Goal: Information Seeking & Learning: Learn about a topic

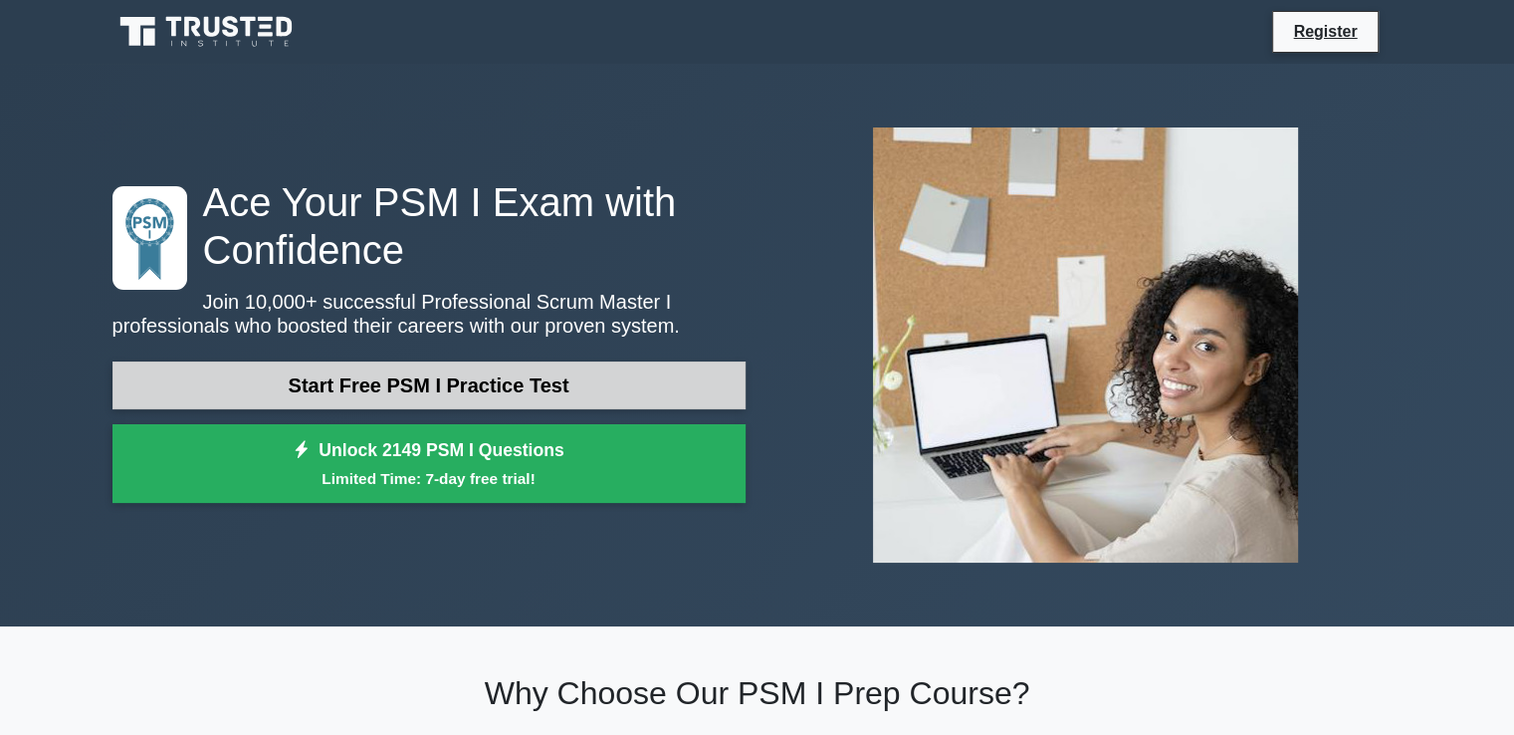
click at [358, 381] on link "Start Free PSM I Practice Test" at bounding box center [429, 385] width 633 height 48
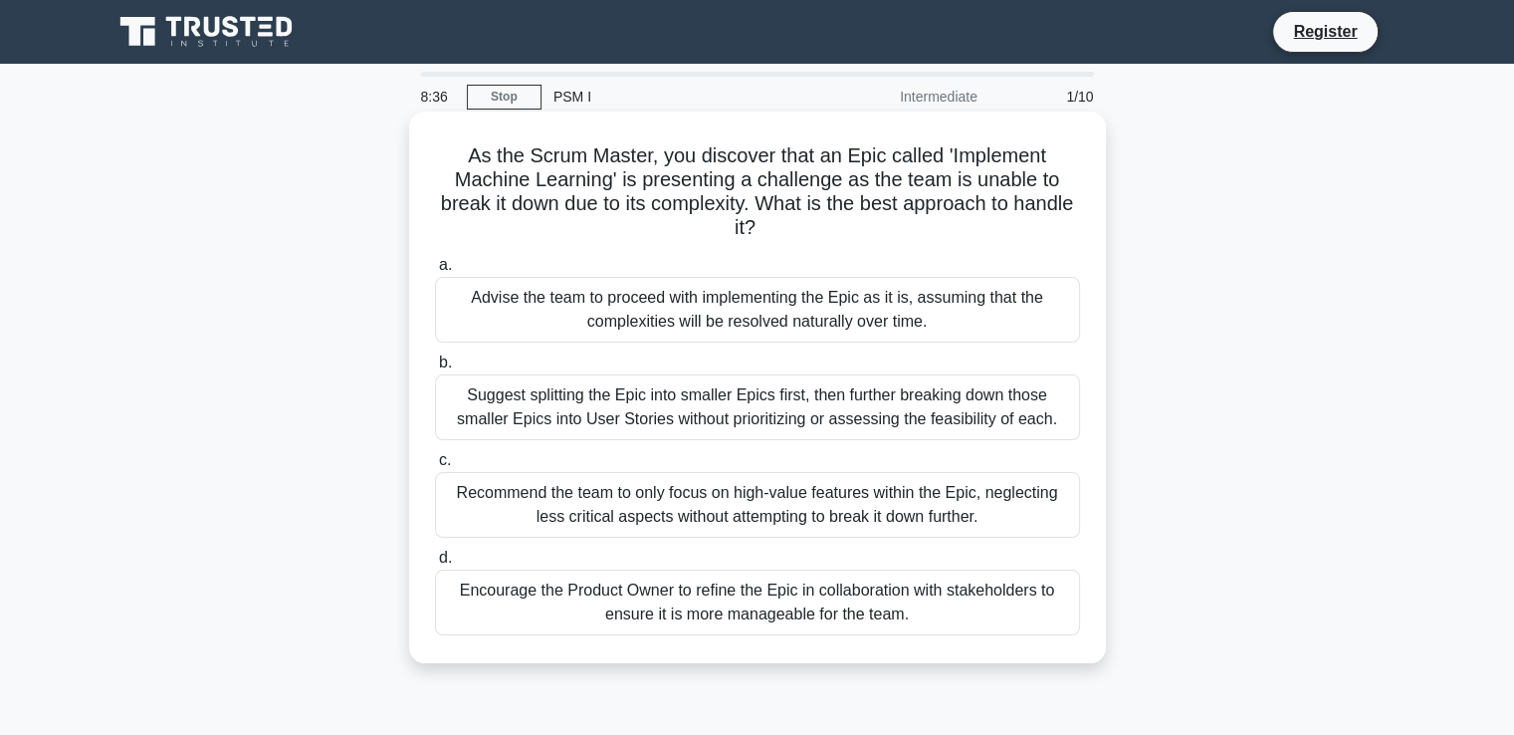
click at [705, 412] on div "Suggest splitting the Epic into smaller Epics first, then further breaking down…" at bounding box center [757, 407] width 645 height 66
click at [435, 369] on input "b. Suggest splitting the Epic into smaller Epics first, then further breaking d…" at bounding box center [435, 362] width 0 height 13
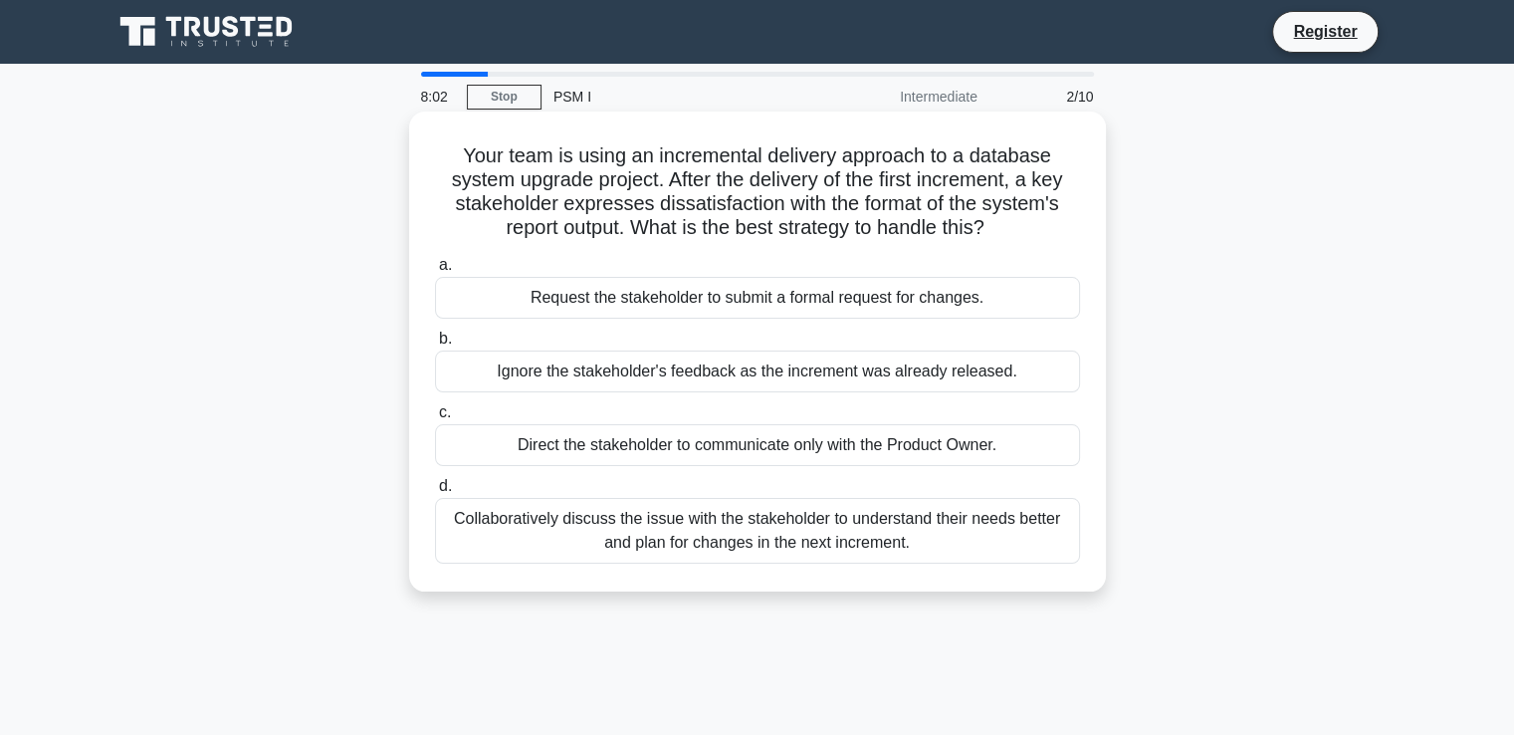
click at [790, 535] on div "Collaboratively discuss the issue with the stakeholder to understand their need…" at bounding box center [757, 531] width 645 height 66
click at [435, 493] on input "d. Collaboratively discuss the issue with the stakeholder to understand their n…" at bounding box center [435, 486] width 0 height 13
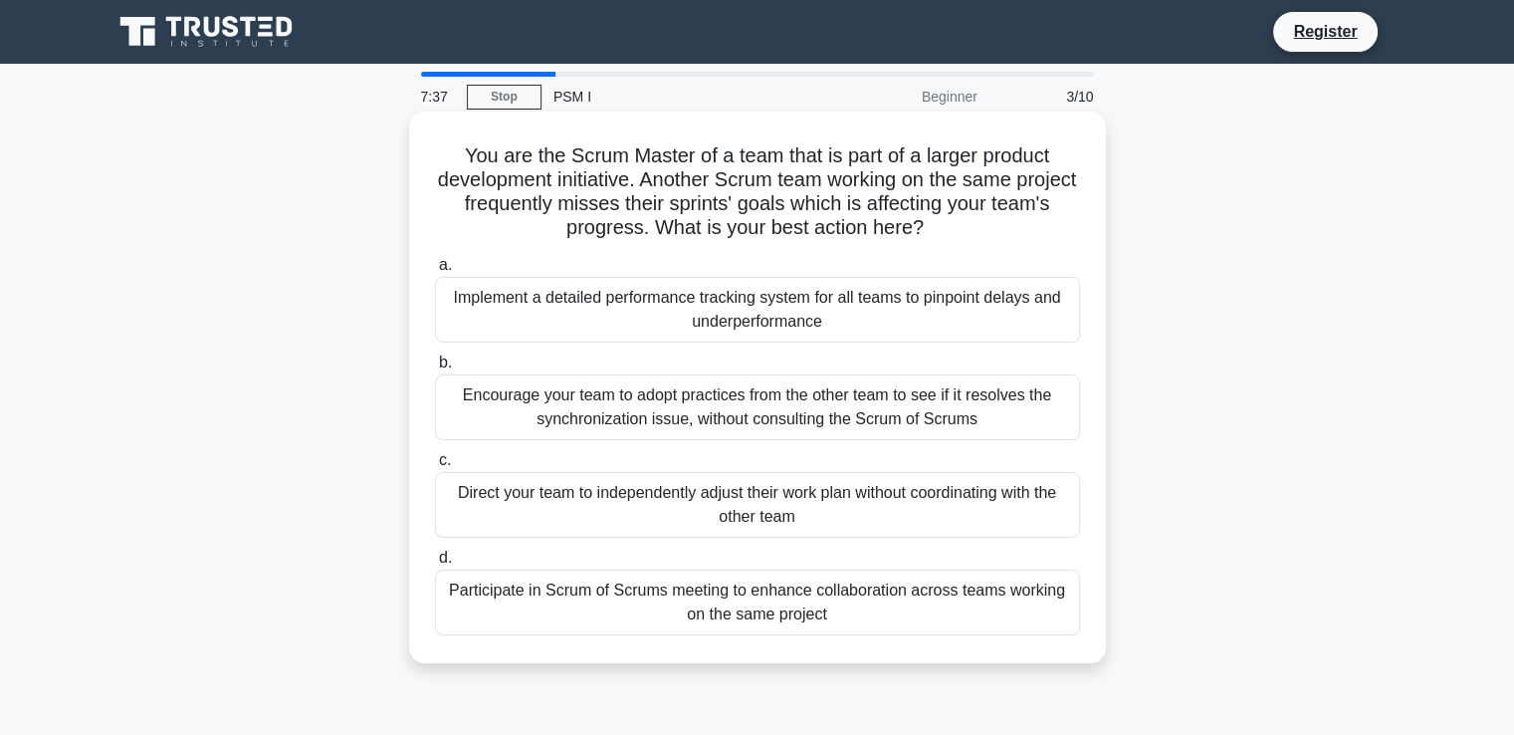
click at [669, 626] on div "Participate in Scrum of Scrums meeting to enhance collaboration across teams wo…" at bounding box center [757, 603] width 645 height 66
click at [435, 565] on input "d. Participate in Scrum of Scrums meeting to enhance collaboration across teams…" at bounding box center [435, 558] width 0 height 13
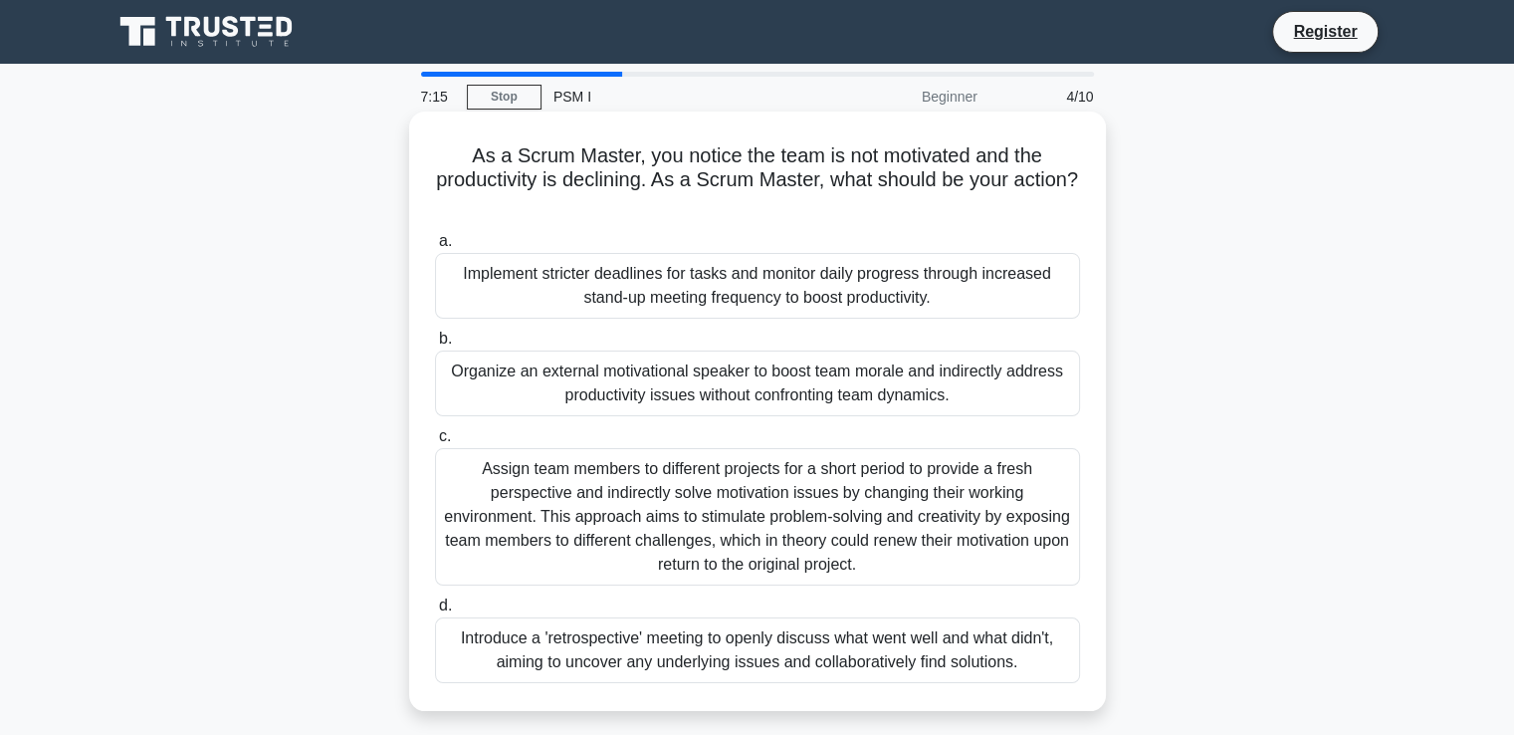
click at [737, 649] on div "Introduce a 'retrospective' meeting to openly discuss what went well and what d…" at bounding box center [757, 650] width 645 height 66
click at [435, 612] on input "d. Introduce a 'retrospective' meeting to openly discuss what went well and wha…" at bounding box center [435, 605] width 0 height 13
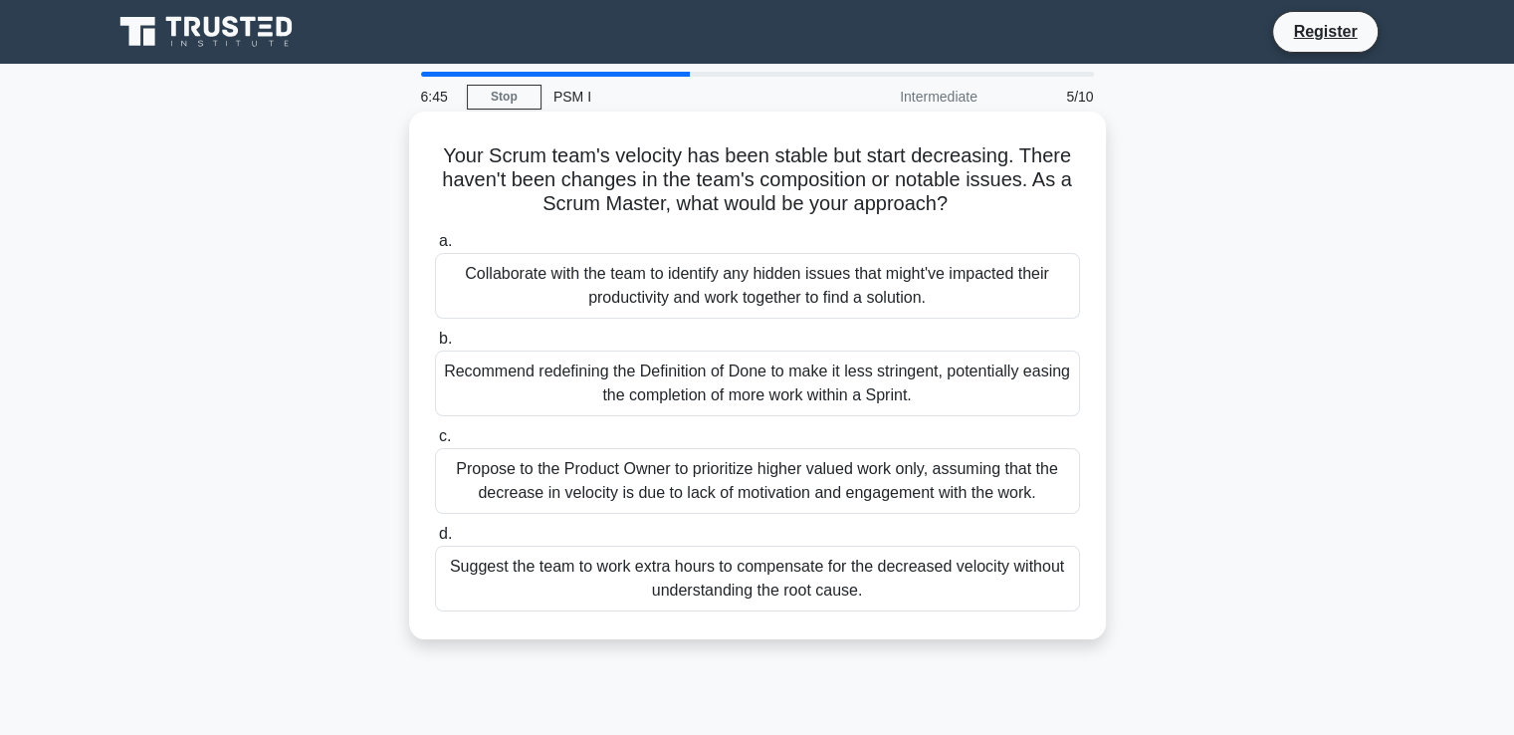
click at [767, 295] on div "Collaborate with the team to identify any hidden issues that might've impacted …" at bounding box center [757, 286] width 645 height 66
click at [435, 248] on input "a. Collaborate with the team to identify any hidden issues that might've impact…" at bounding box center [435, 241] width 0 height 13
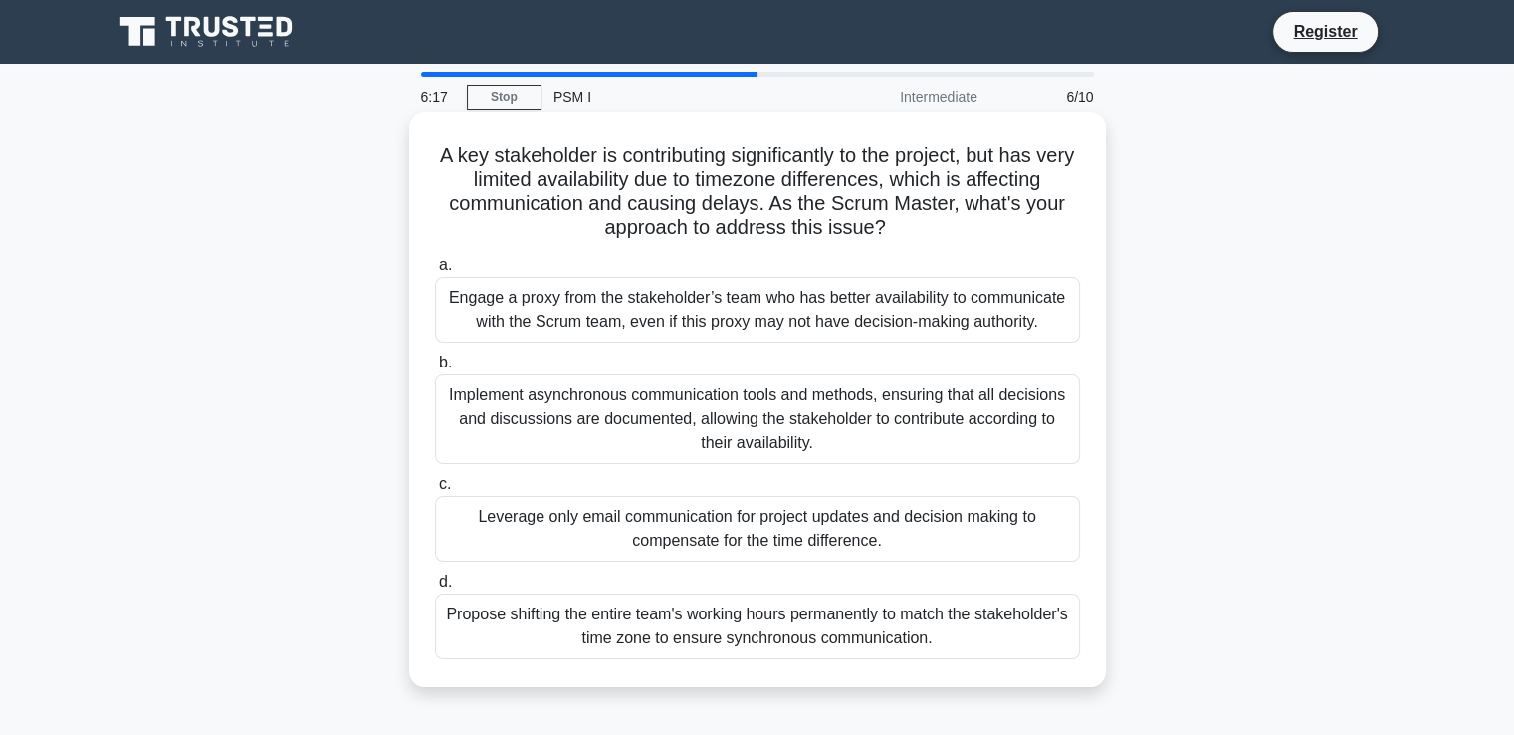
click at [591, 419] on div "Implement asynchronous communication tools and methods, ensuring that all decis…" at bounding box center [757, 419] width 645 height 90
click at [435, 369] on input "b. Implement asynchronous communication tools and methods, ensuring that all de…" at bounding box center [435, 362] width 0 height 13
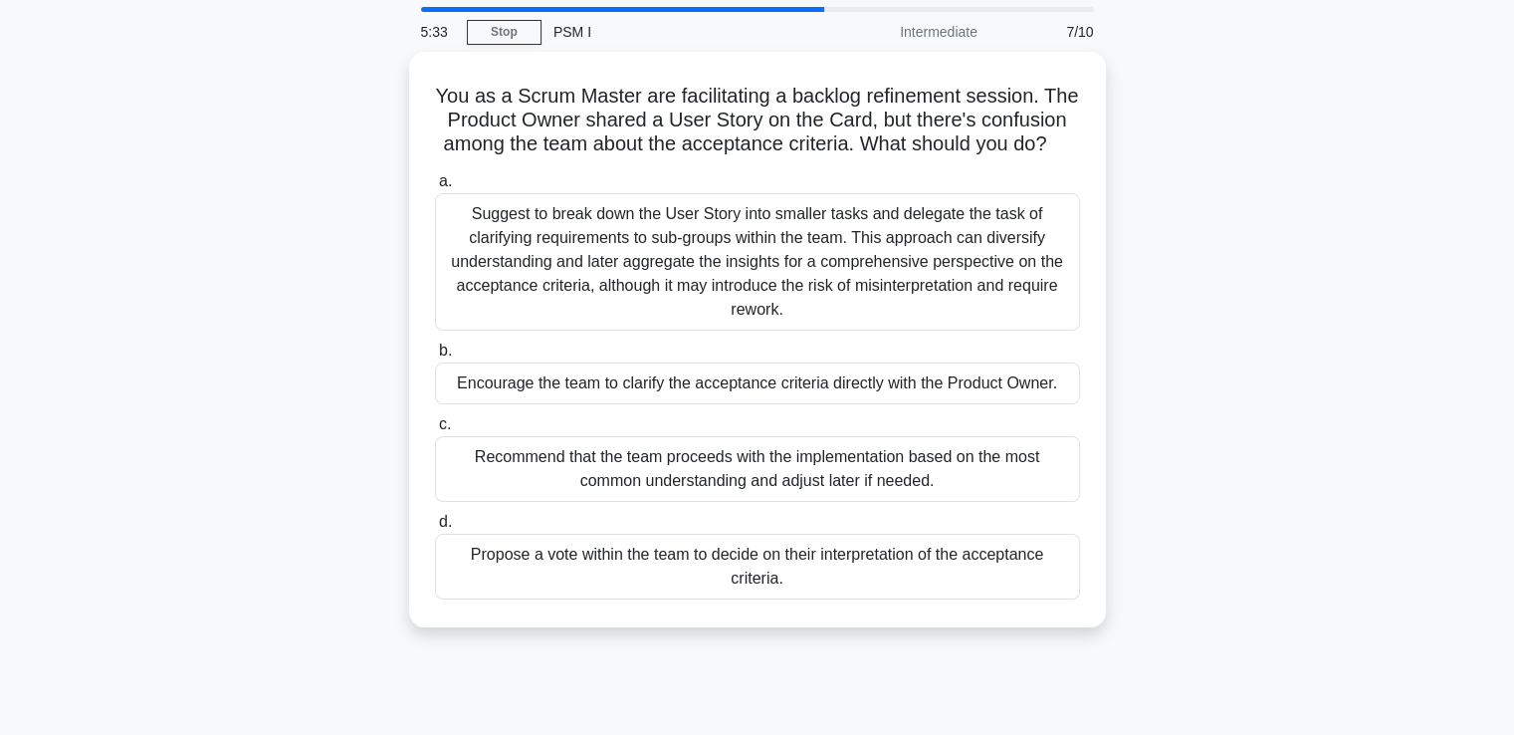
scroll to position [100, 0]
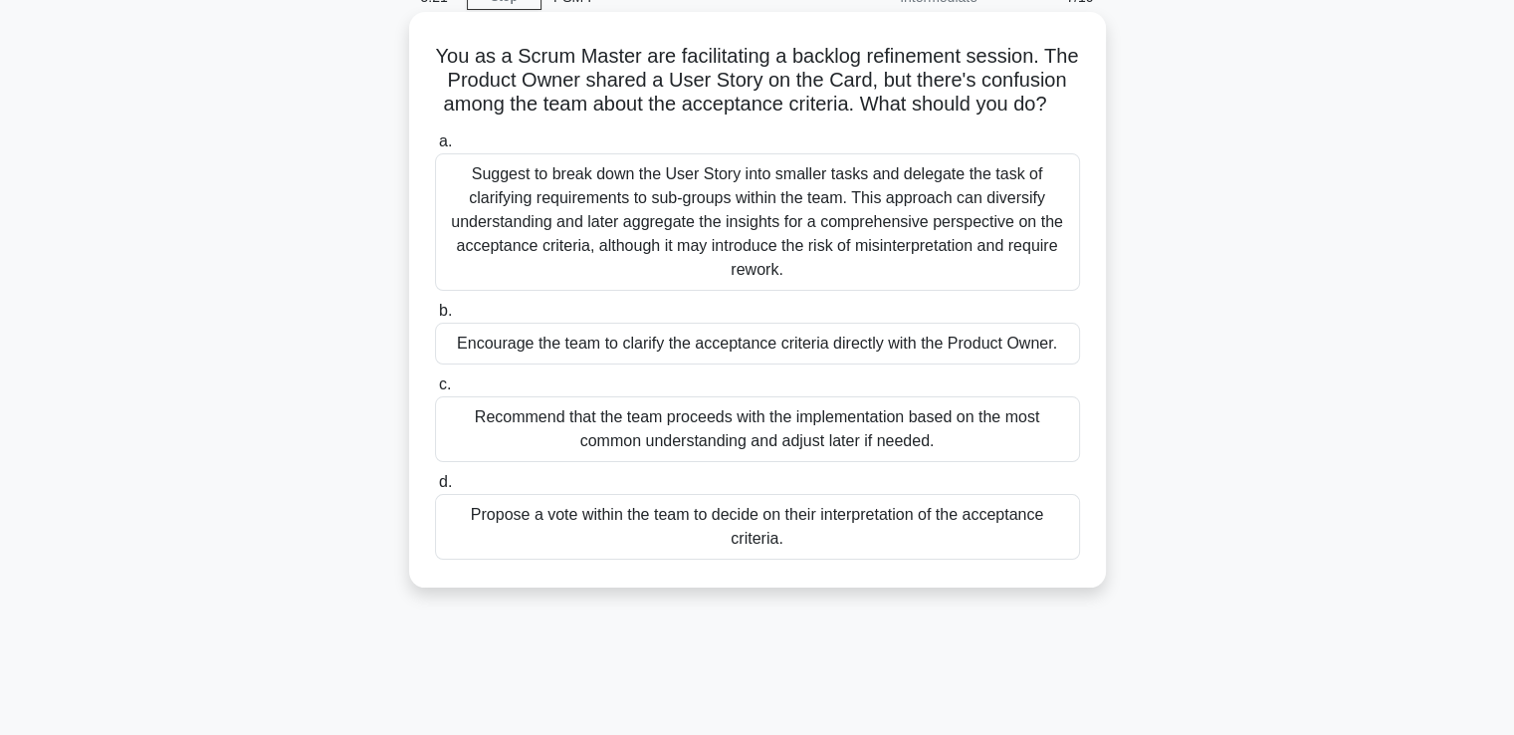
click at [734, 248] on div "Suggest to break down the User Story into smaller tasks and delegate the task o…" at bounding box center [757, 221] width 645 height 137
click at [435, 148] on input "a. Suggest to break down the User Story into smaller tasks and delegate the tas…" at bounding box center [435, 141] width 0 height 13
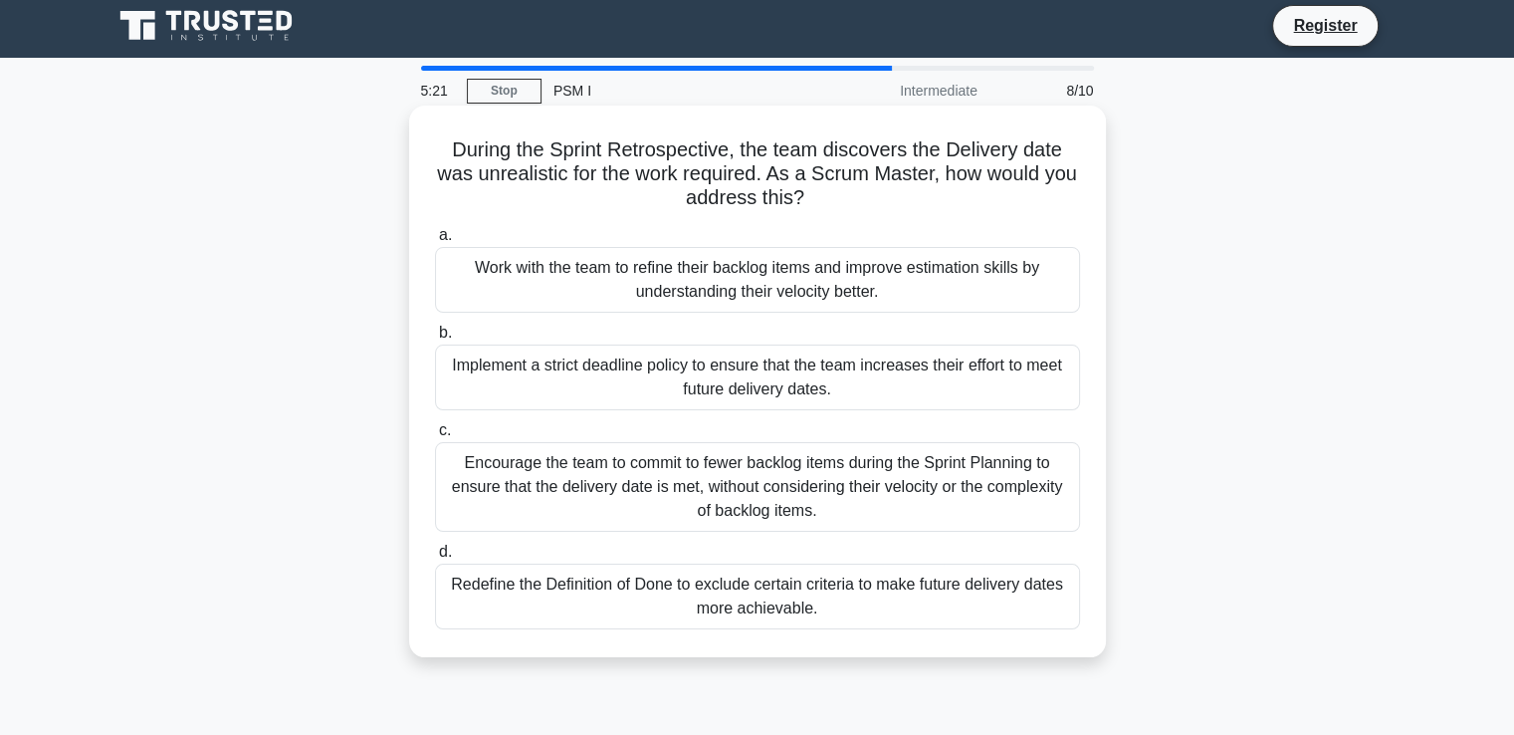
scroll to position [0, 0]
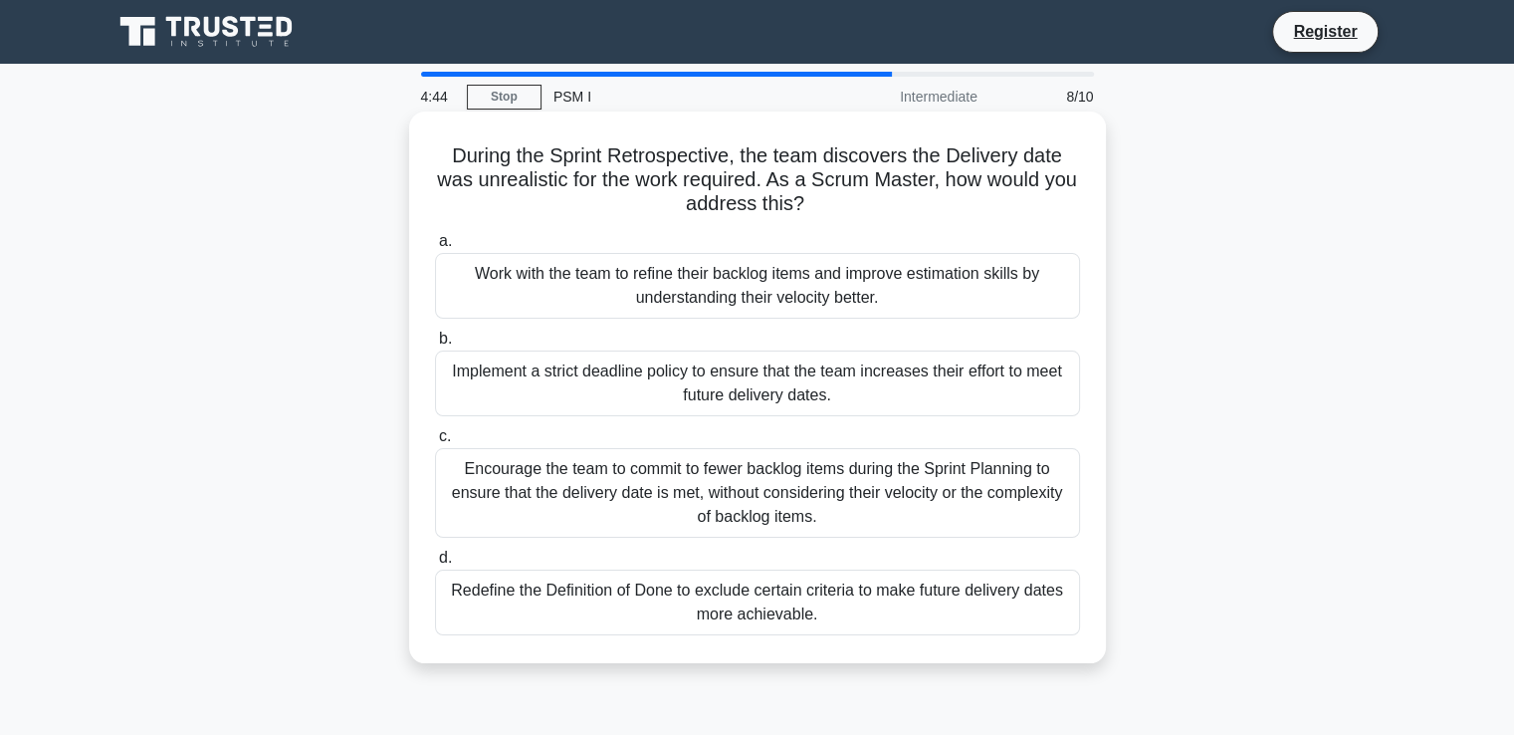
click at [794, 285] on div "Work with the team to refine their backlog items and improve estimation skills …" at bounding box center [757, 286] width 645 height 66
click at [435, 248] on input "a. Work with the team to refine their backlog items and improve estimation skil…" at bounding box center [435, 241] width 0 height 13
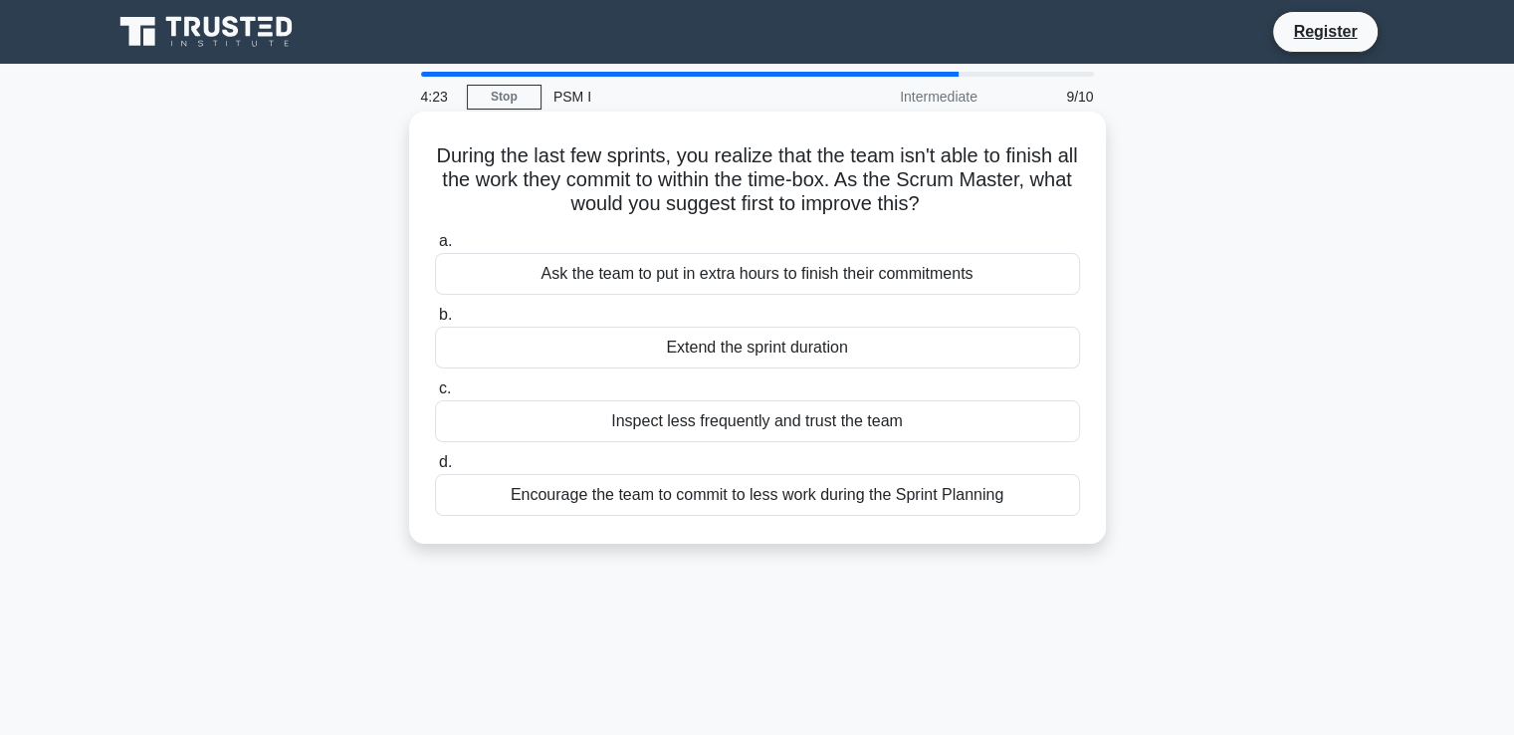
click at [746, 500] on div "Encourage the team to commit to less work during the Sprint Planning" at bounding box center [757, 495] width 645 height 42
click at [435, 469] on input "d. Encourage the team to commit to less work during the Sprint Planning" at bounding box center [435, 462] width 0 height 13
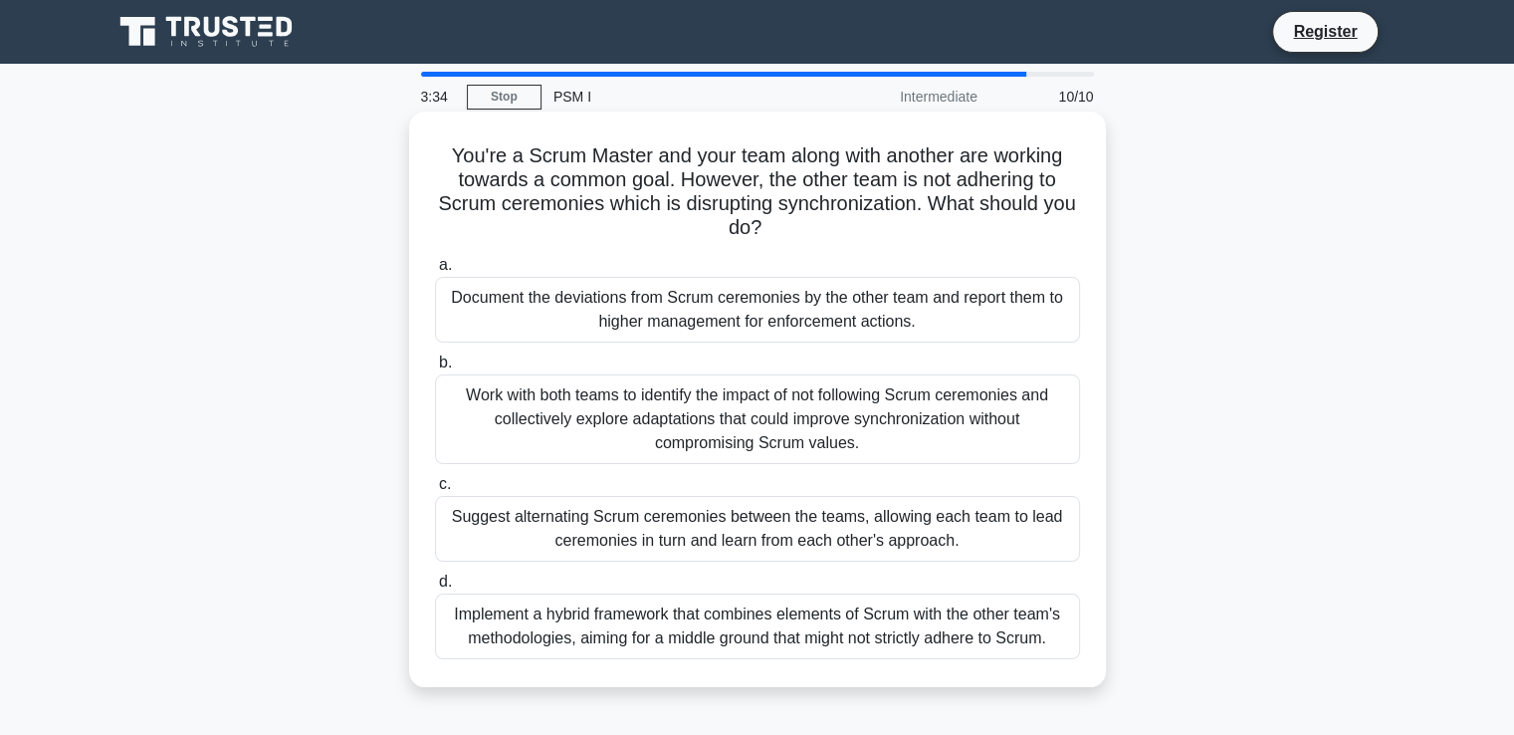
click at [589, 423] on div "Work with both teams to identify the impact of not following Scrum ceremonies a…" at bounding box center [757, 419] width 645 height 90
click at [435, 369] on input "b. Work with both teams to identify the impact of not following Scrum ceremonie…" at bounding box center [435, 362] width 0 height 13
